Goal: Find specific page/section: Find specific page/section

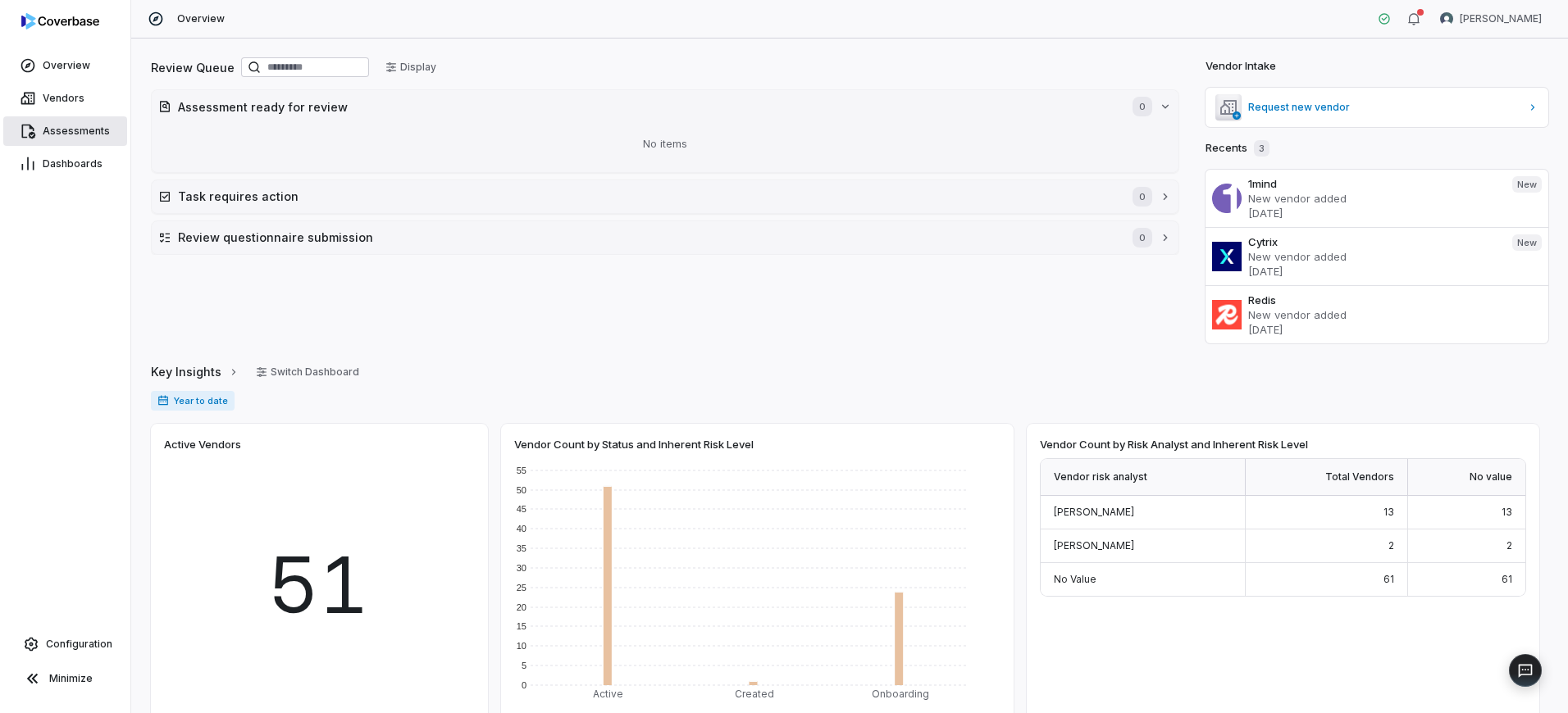
click at [81, 131] on span "Assessments" at bounding box center [76, 131] width 67 height 13
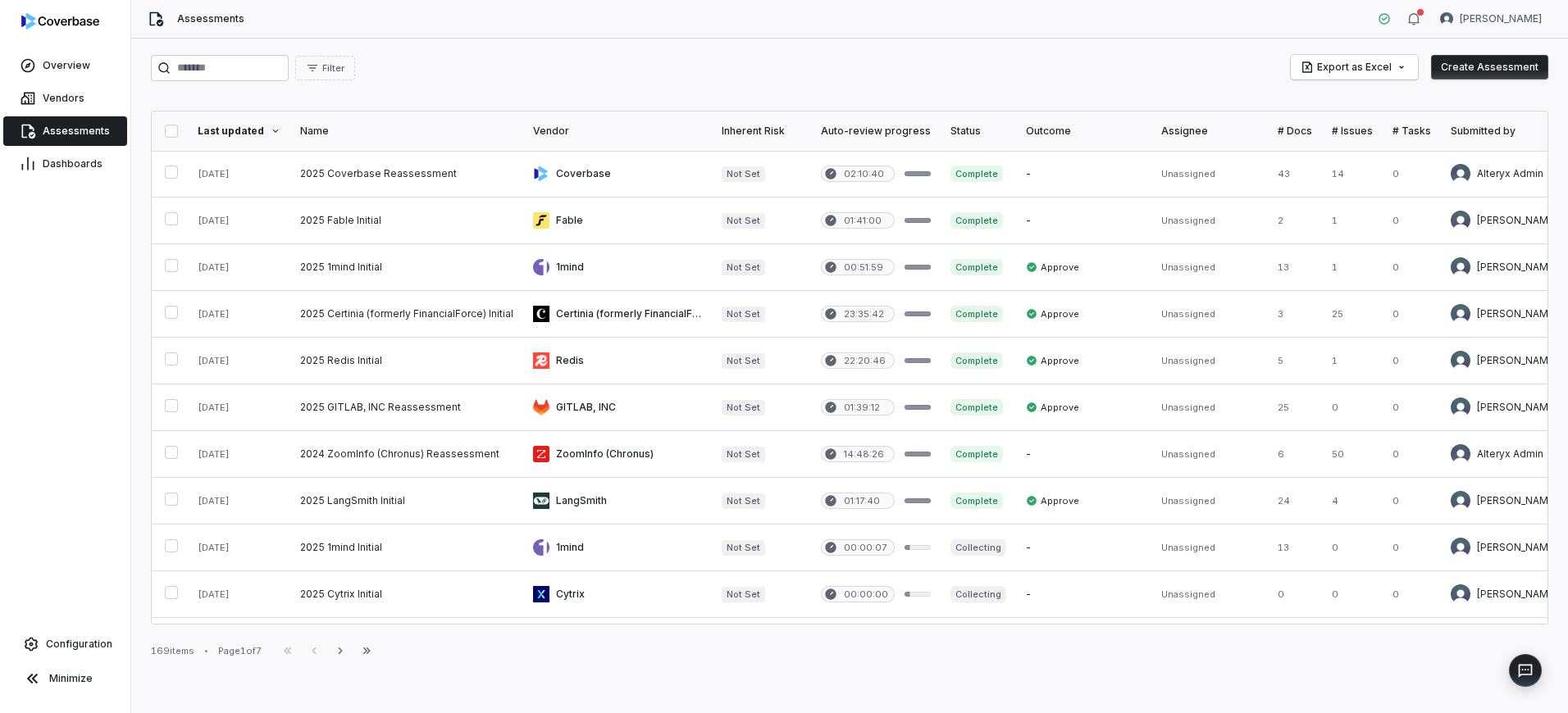
click at [82, 113] on div "Vendors" at bounding box center [65, 98] width 130 height 33
click at [78, 105] on link "Vendors" at bounding box center [65, 98] width 123 height 29
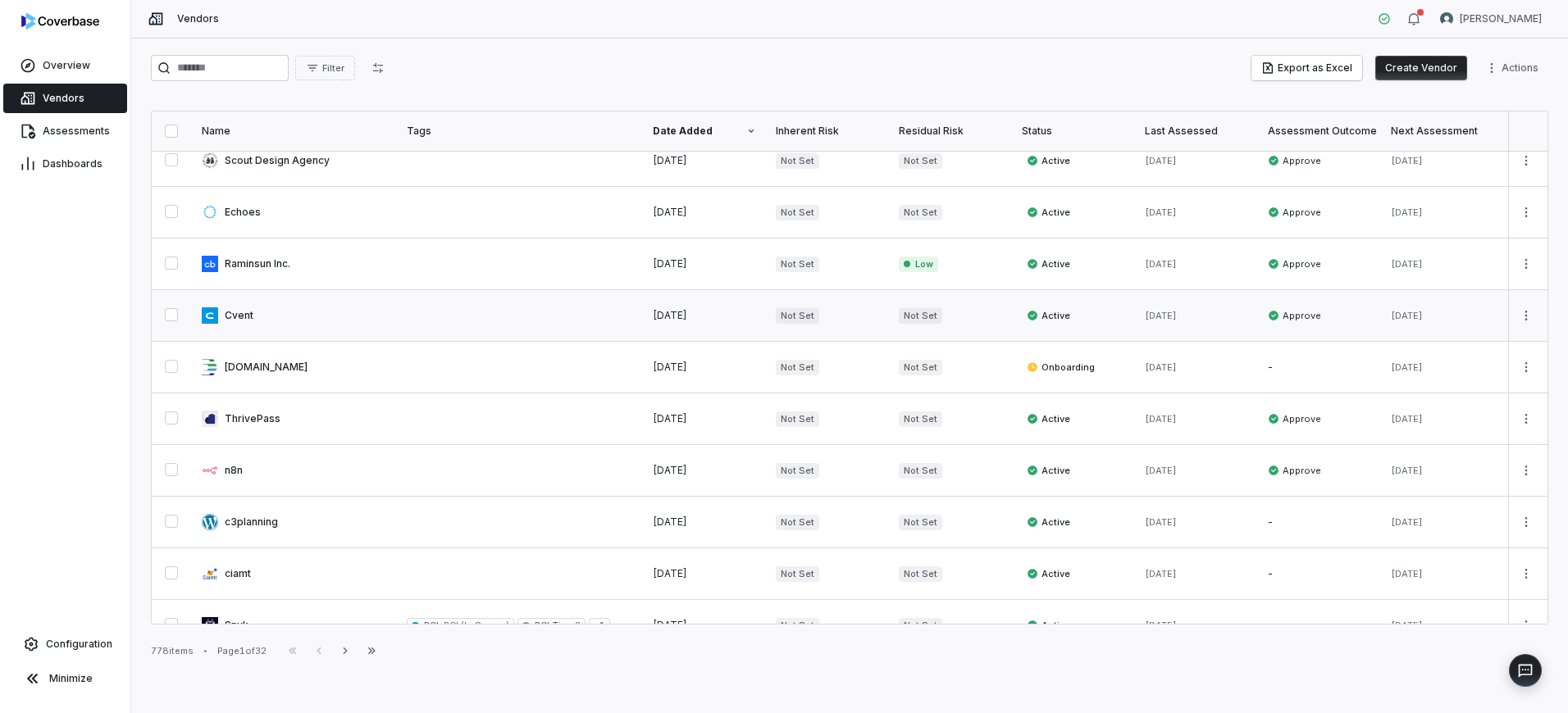
scroll to position [826, 0]
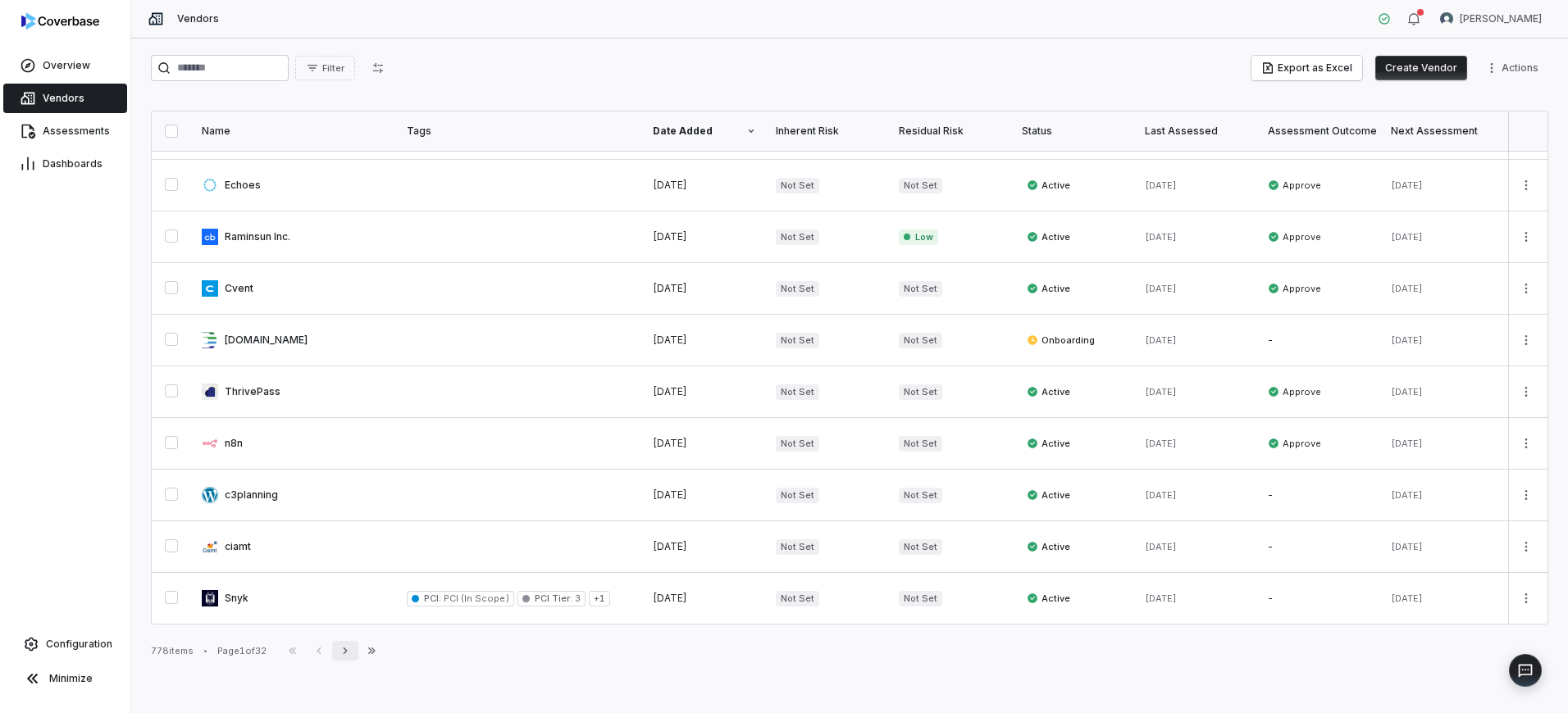
click at [347, 653] on icon "button" at bounding box center [345, 650] width 4 height 7
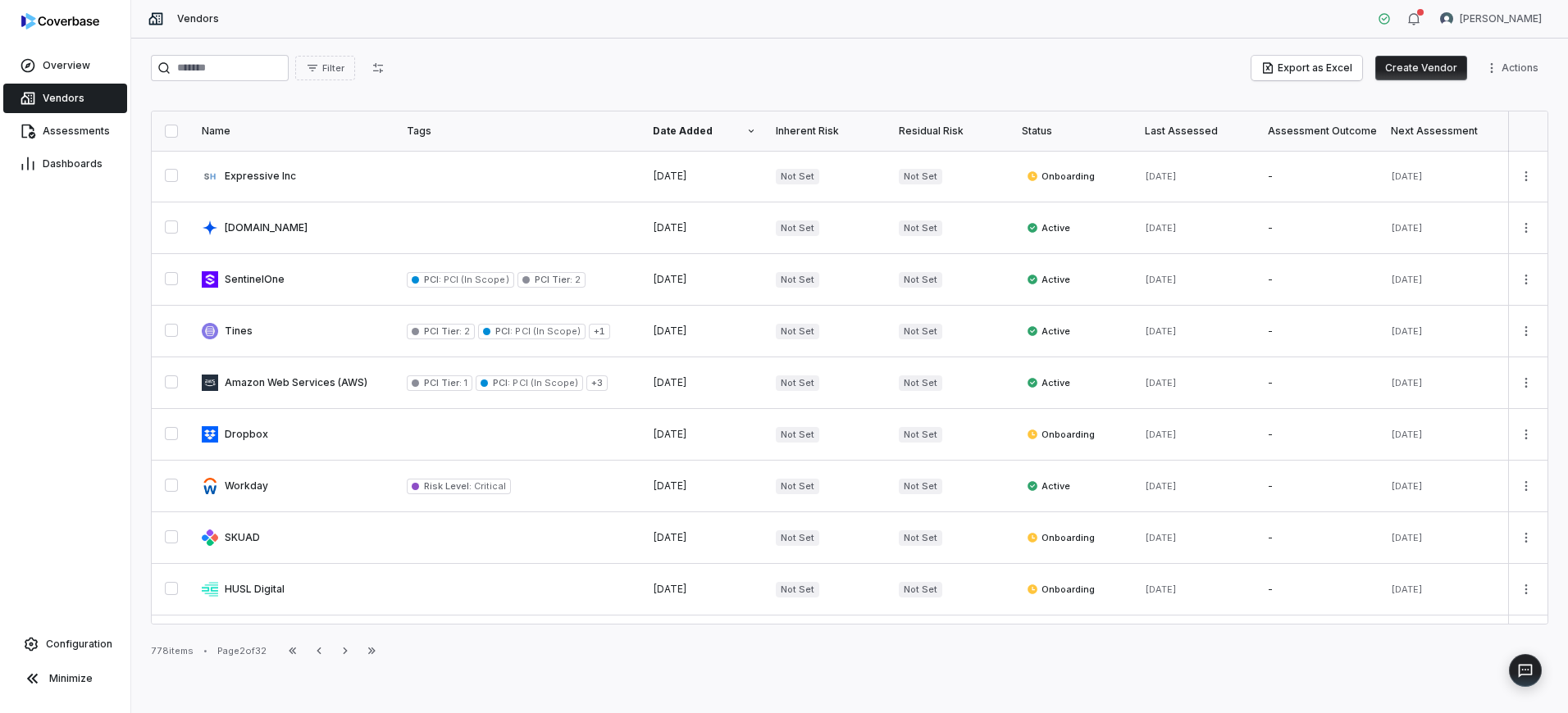
click at [326, 651] on icon "button" at bounding box center [319, 651] width 13 height 13
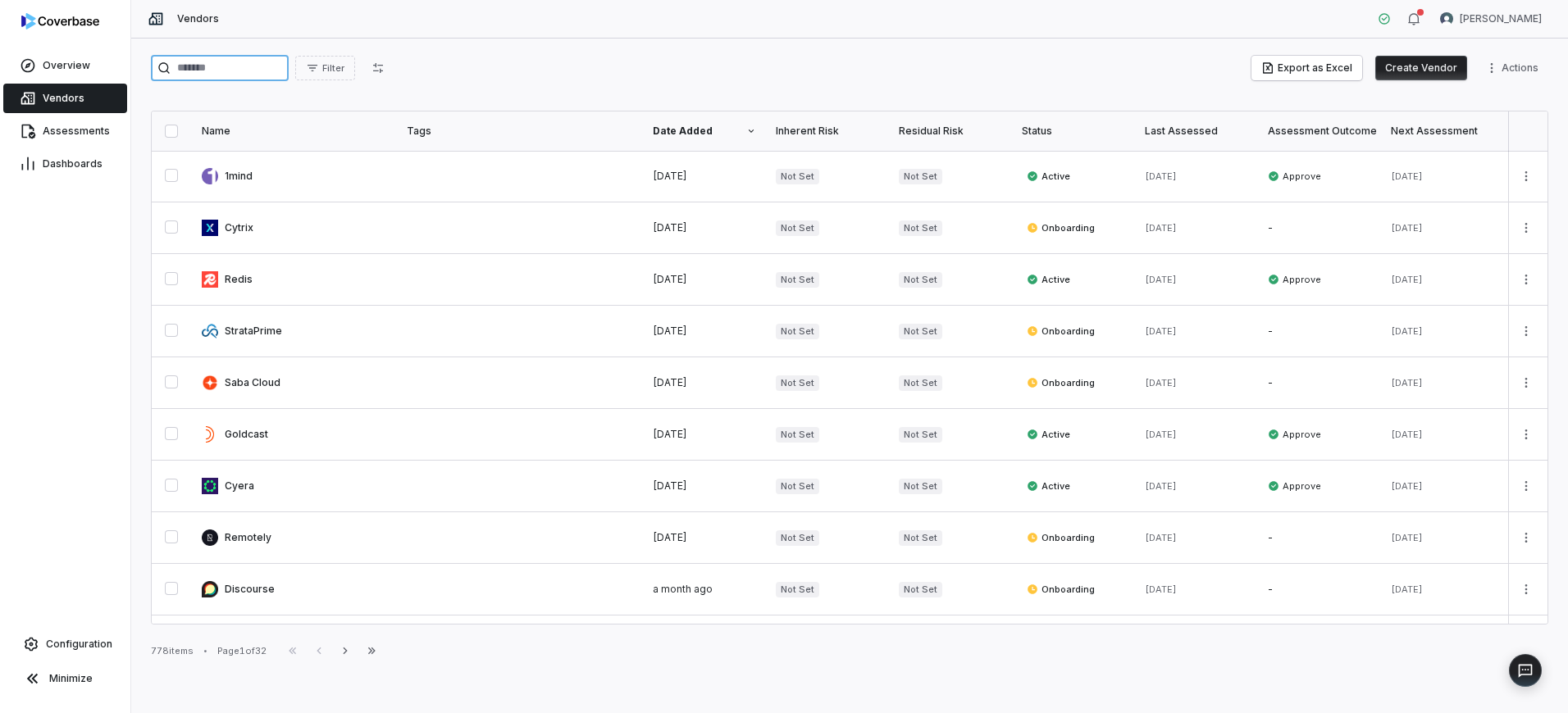
click at [229, 67] on input "search" at bounding box center [219, 68] width 138 height 27
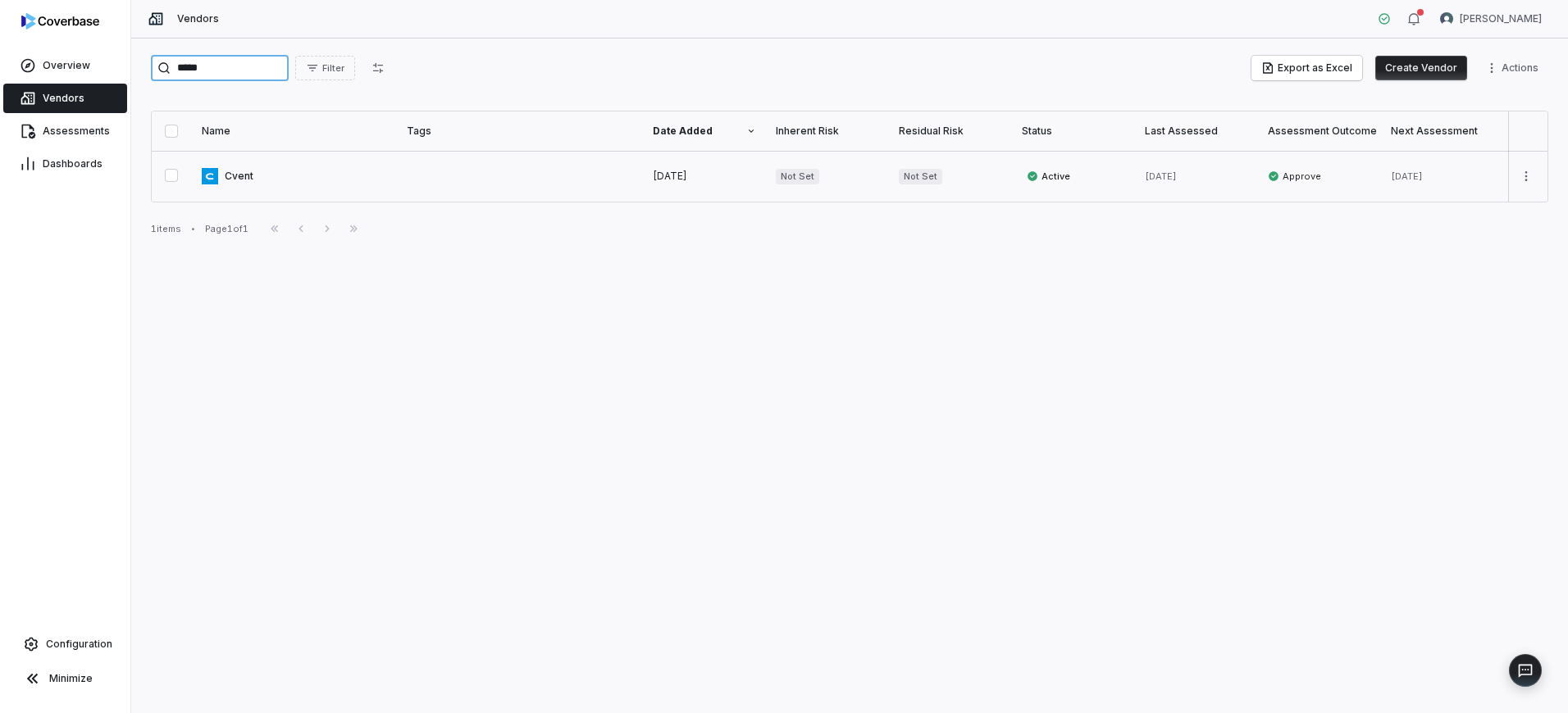
type input "*****"
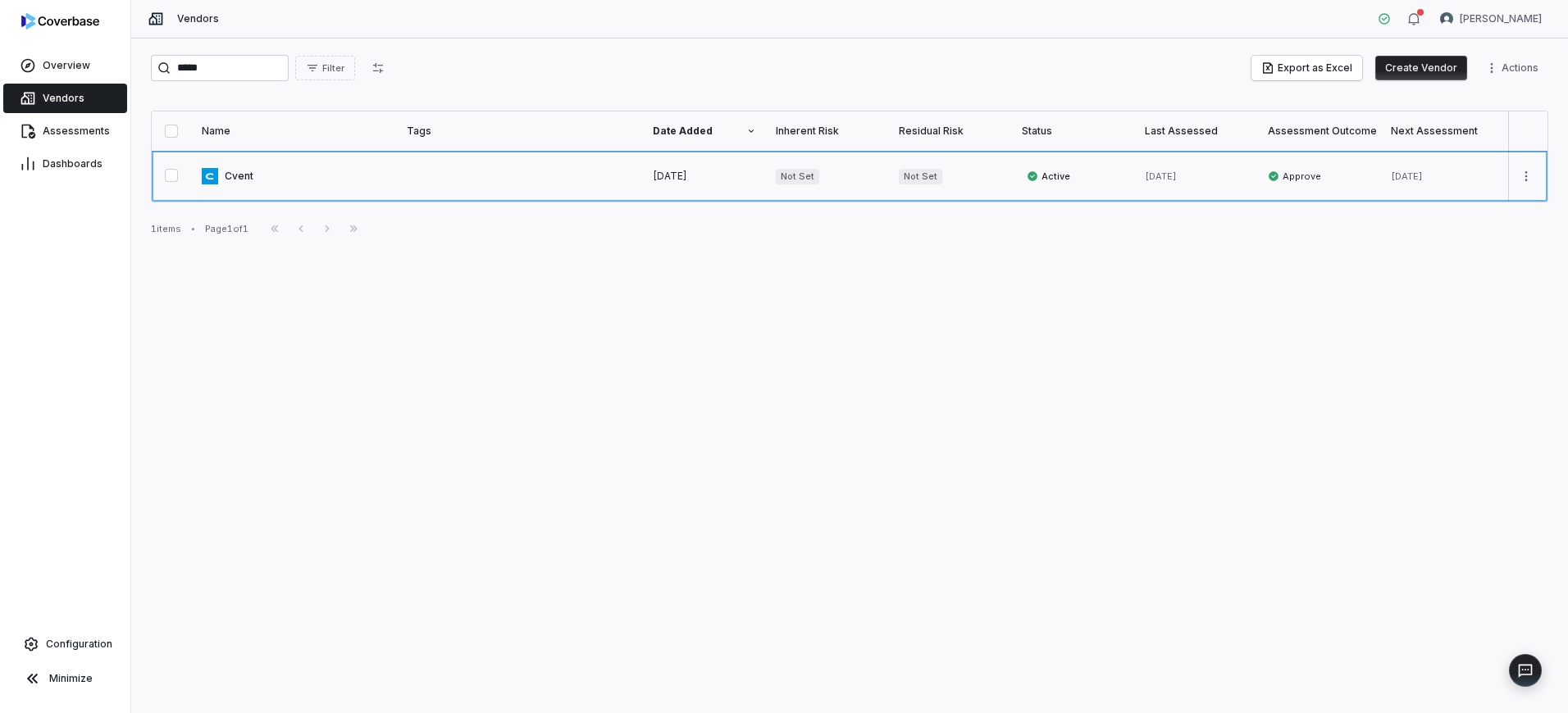
click at [549, 178] on link at bounding box center [520, 177] width 246 height 51
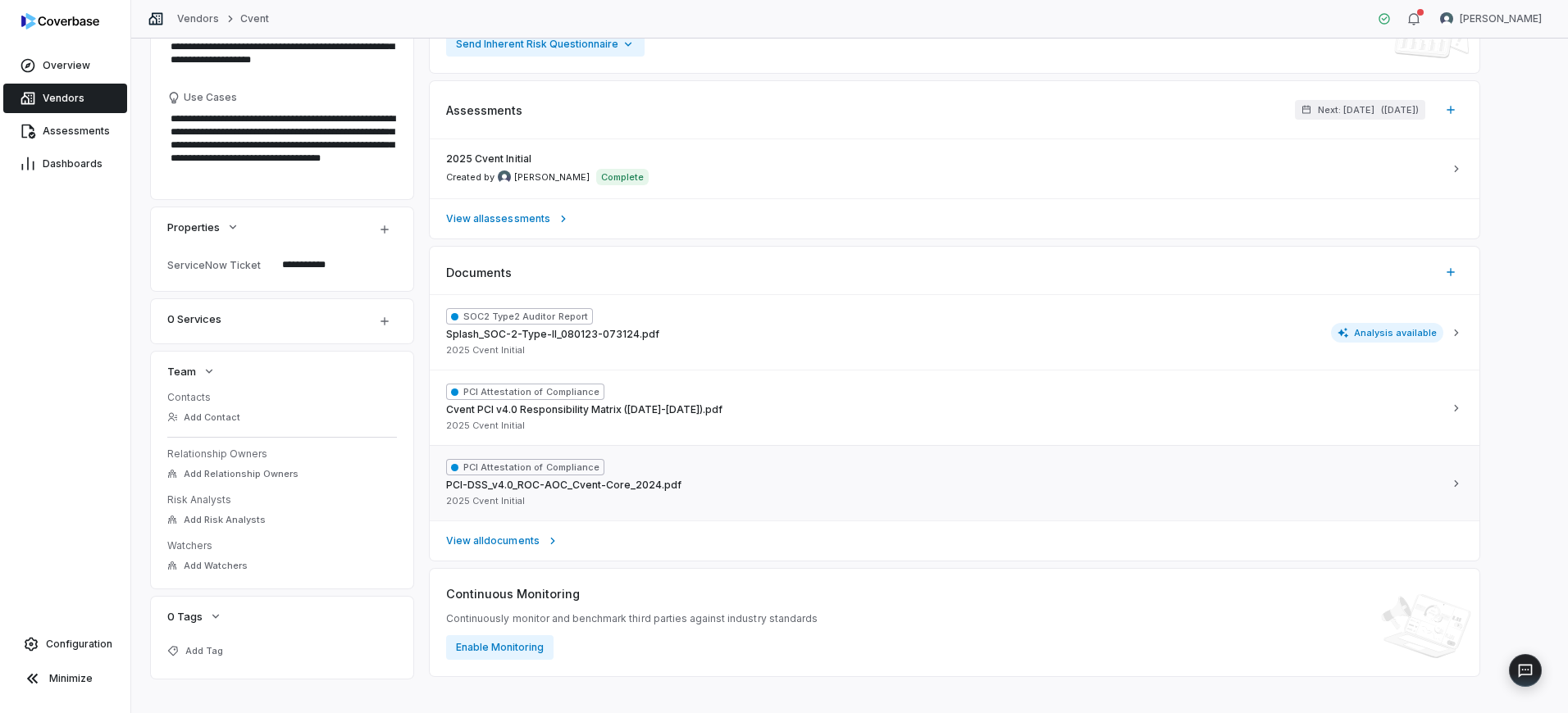
scroll to position [333, 0]
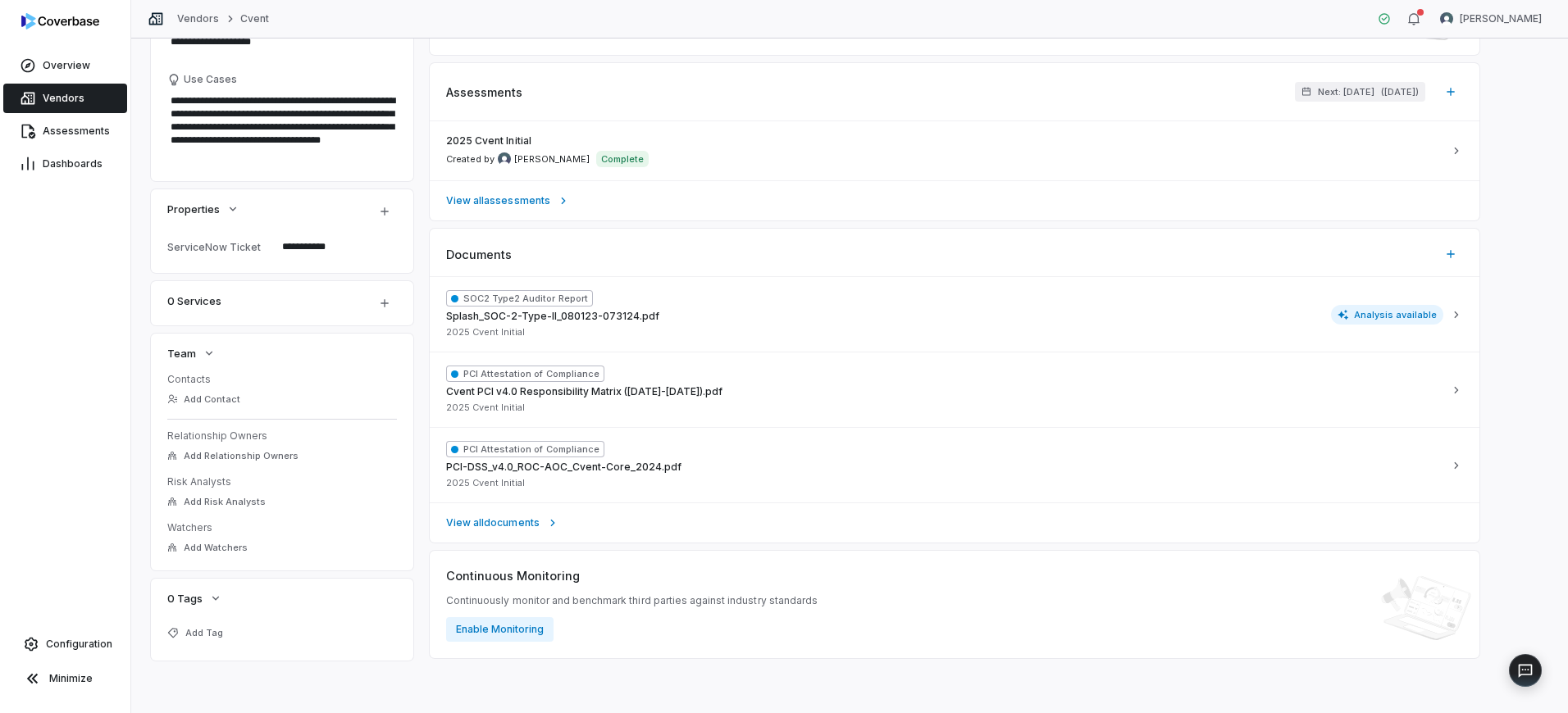
type textarea "*"
